Goal: Transaction & Acquisition: Purchase product/service

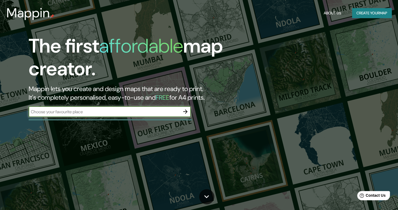
click at [118, 110] on input "text" at bounding box center [104, 111] width 151 height 6
type input "torreón"
click at [183, 111] on icon "button" at bounding box center [185, 111] width 6 height 6
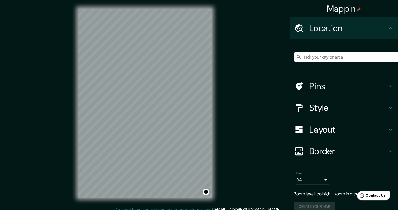
click at [338, 57] on input "Pick your city or area" at bounding box center [347, 57] width 104 height 10
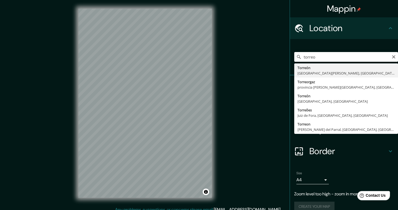
type input "[GEOGRAPHIC_DATA], [GEOGRAPHIC_DATA][PERSON_NAME], [GEOGRAPHIC_DATA]"
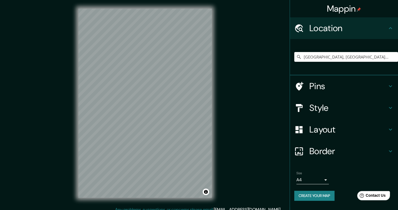
click at [354, 133] on h4 "Layout" at bounding box center [349, 129] width 78 height 11
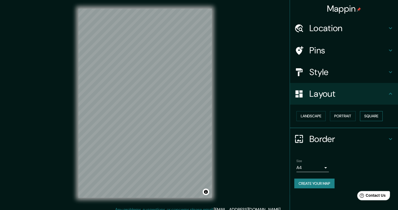
click at [374, 118] on button "Square" at bounding box center [371, 116] width 23 height 10
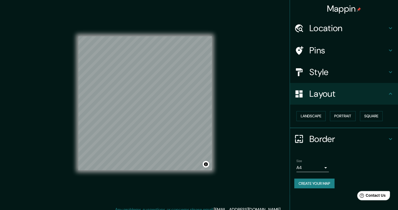
click at [364, 76] on h4 "Style" at bounding box center [349, 72] width 78 height 11
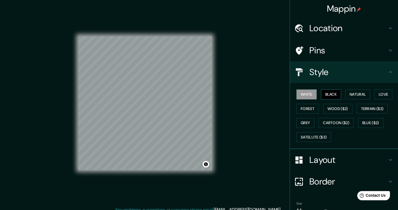
click at [326, 94] on button "Black" at bounding box center [331, 94] width 20 height 10
click at [353, 94] on button "Natural" at bounding box center [358, 94] width 25 height 10
click at [382, 103] on div "White Black Natural Love Forest Wood ($2) Terrain ($2) Grey Cartoon ($2) Blue (…" at bounding box center [347, 115] width 104 height 57
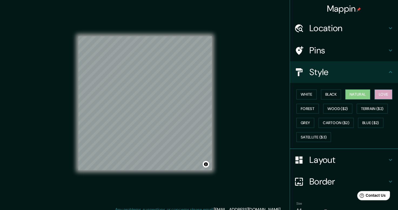
click at [382, 96] on button "Love" at bounding box center [384, 94] width 18 height 10
click at [305, 109] on button "Forest" at bounding box center [308, 109] width 22 height 10
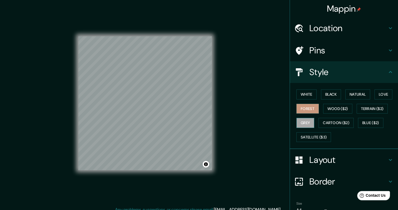
click at [302, 121] on button "Grey" at bounding box center [306, 123] width 18 height 10
click at [326, 95] on button "Black" at bounding box center [331, 94] width 20 height 10
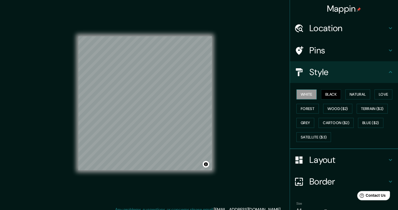
click at [298, 95] on button "White" at bounding box center [307, 94] width 20 height 10
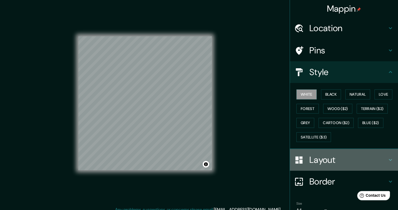
click at [323, 160] on h4 "Layout" at bounding box center [349, 159] width 78 height 11
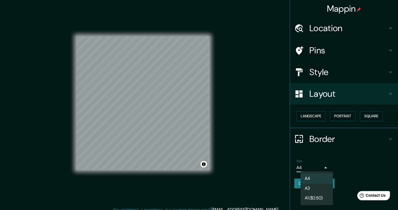
click at [316, 165] on body "Mappin Location [GEOGRAPHIC_DATA], [GEOGRAPHIC_DATA][PERSON_NAME], [GEOGRAPHIC_…" at bounding box center [199, 105] width 398 height 210
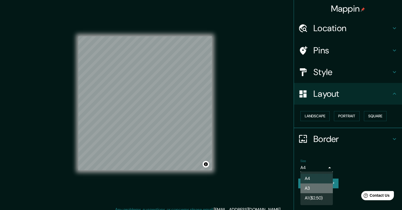
click at [314, 187] on li "A3" at bounding box center [317, 188] width 32 height 10
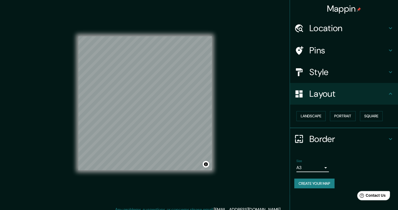
click at [350, 95] on h4 "Layout" at bounding box center [349, 93] width 78 height 11
click at [376, 69] on h4 "Style" at bounding box center [349, 72] width 78 height 11
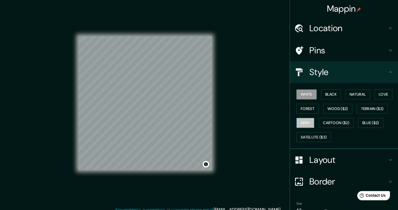
click at [304, 118] on button "Grey" at bounding box center [306, 123] width 18 height 10
click at [337, 109] on button "Wood ($2)" at bounding box center [338, 109] width 29 height 10
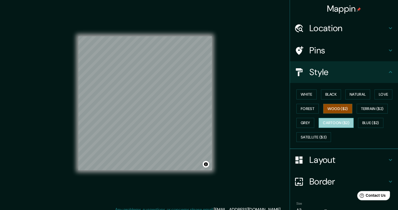
click at [333, 121] on button "Cartoon ($2)" at bounding box center [336, 123] width 35 height 10
click at [340, 95] on div "White Black Natural Love Forest Wood ($2) Terrain ($2) Grey Cartoon ($2) Blue (…" at bounding box center [347, 115] width 104 height 57
click at [333, 95] on button "Black" at bounding box center [331, 94] width 20 height 10
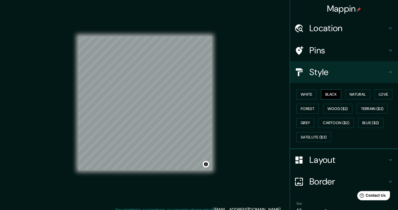
click at [322, 93] on button "Black" at bounding box center [331, 94] width 20 height 10
click at [297, 95] on button "White" at bounding box center [307, 94] width 20 height 10
click at [389, 72] on icon at bounding box center [391, 72] width 6 height 6
click at [388, 74] on icon at bounding box center [391, 72] width 6 height 6
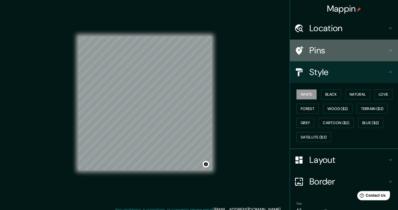
click at [388, 51] on icon at bounding box center [391, 50] width 6 height 6
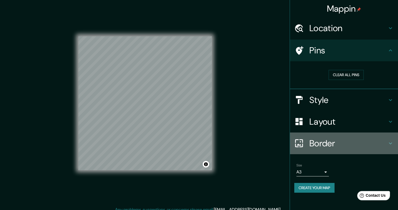
click at [362, 146] on h4 "Border" at bounding box center [349, 143] width 78 height 11
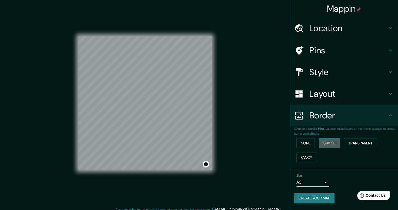
click at [328, 141] on button "Simple" at bounding box center [329, 143] width 21 height 10
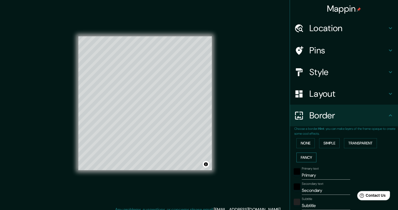
click at [306, 158] on button "Fancy" at bounding box center [307, 157] width 20 height 10
click at [302, 138] on button "None" at bounding box center [306, 143] width 18 height 10
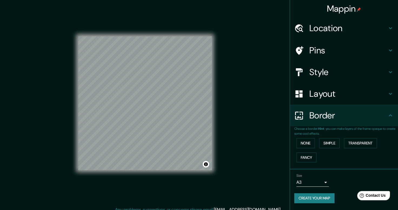
click at [326, 180] on body "Mappin Location [GEOGRAPHIC_DATA], [GEOGRAPHIC_DATA][PERSON_NAME], [GEOGRAPHIC_…" at bounding box center [199, 105] width 398 height 210
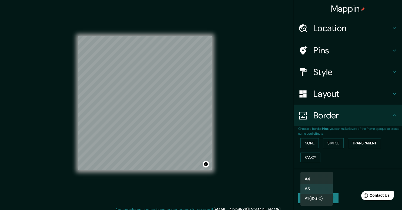
click at [326, 180] on li "A4" at bounding box center [317, 179] width 32 height 10
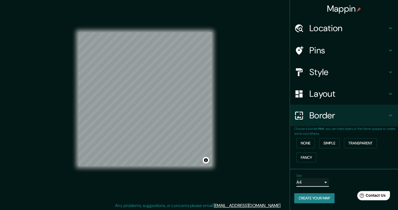
scroll to position [5, 0]
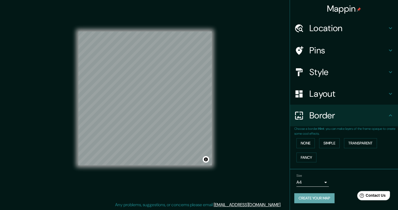
click at [315, 198] on button "Create your map" at bounding box center [315, 198] width 40 height 10
click at [319, 195] on button "Create your map" at bounding box center [315, 198] width 40 height 10
click at [383, 113] on h4 "Border" at bounding box center [349, 115] width 78 height 11
click at [315, 181] on body "Mappin Location [GEOGRAPHIC_DATA], [GEOGRAPHIC_DATA][PERSON_NAME], [GEOGRAPHIC_…" at bounding box center [199, 100] width 398 height 210
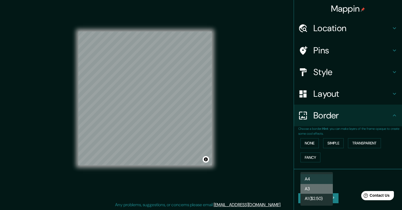
click at [316, 186] on li "A3" at bounding box center [317, 189] width 32 height 10
type input "a4"
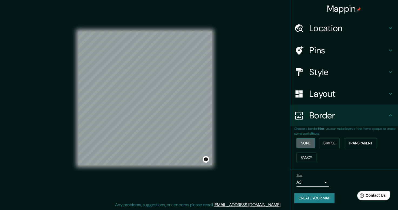
click at [311, 140] on button "None" at bounding box center [306, 143] width 18 height 10
click at [340, 114] on h4 "Border" at bounding box center [349, 115] width 78 height 11
click at [337, 96] on h4 "Layout" at bounding box center [349, 93] width 78 height 11
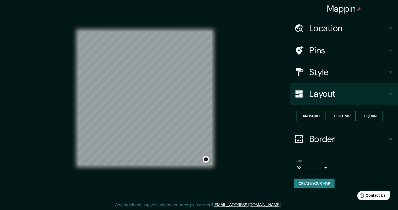
click at [348, 117] on button "Portrait" at bounding box center [343, 116] width 26 height 10
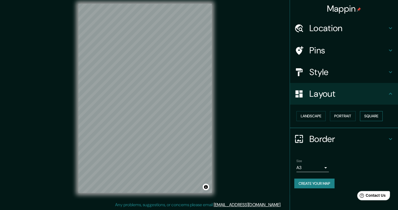
click at [362, 115] on button "Square" at bounding box center [371, 116] width 23 height 10
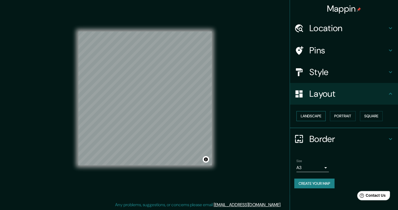
click at [306, 114] on button "Landscape" at bounding box center [311, 116] width 29 height 10
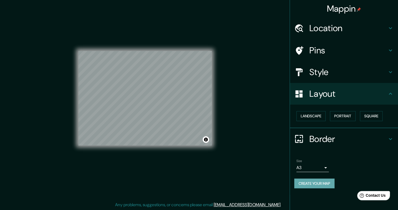
click at [309, 181] on button "Create your map" at bounding box center [315, 183] width 40 height 10
click at [319, 165] on body "Mappin Location [GEOGRAPHIC_DATA], [GEOGRAPHIC_DATA][PERSON_NAME], [GEOGRAPHIC_…" at bounding box center [199, 100] width 398 height 210
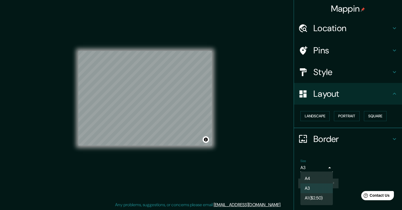
click at [331, 167] on div at bounding box center [201, 105] width 402 height 210
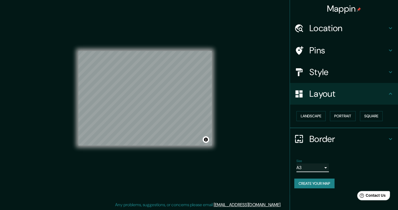
scroll to position [0, 0]
